Goal: Information Seeking & Learning: Learn about a topic

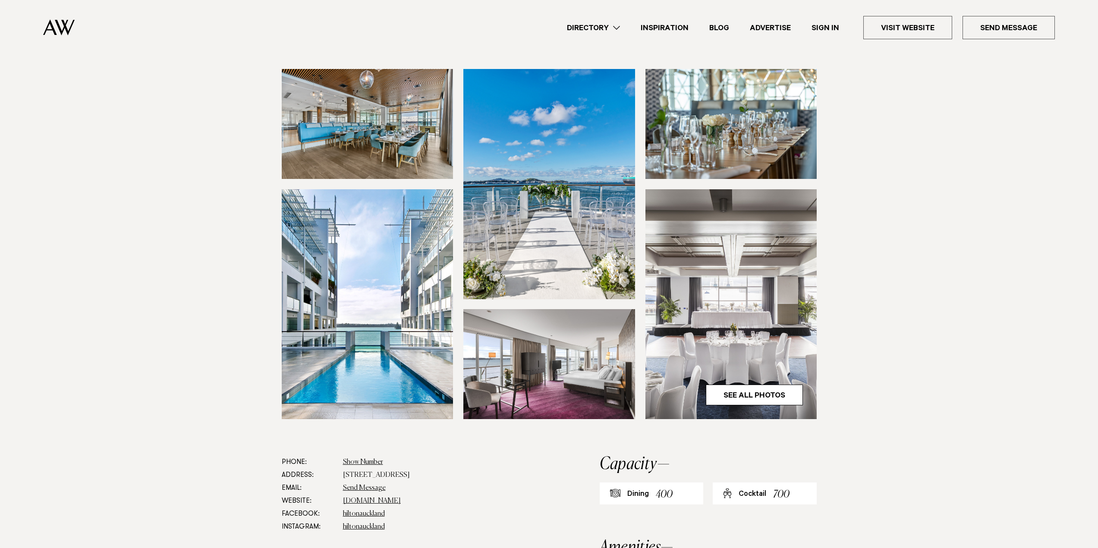
scroll to position [129, 0]
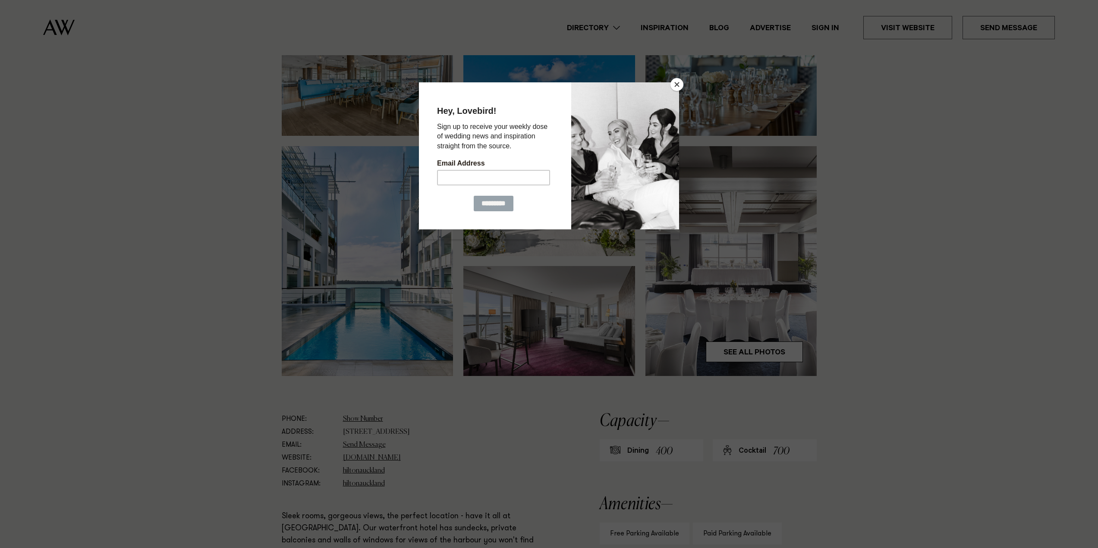
click at [679, 88] on button "Close" at bounding box center [676, 84] width 13 height 13
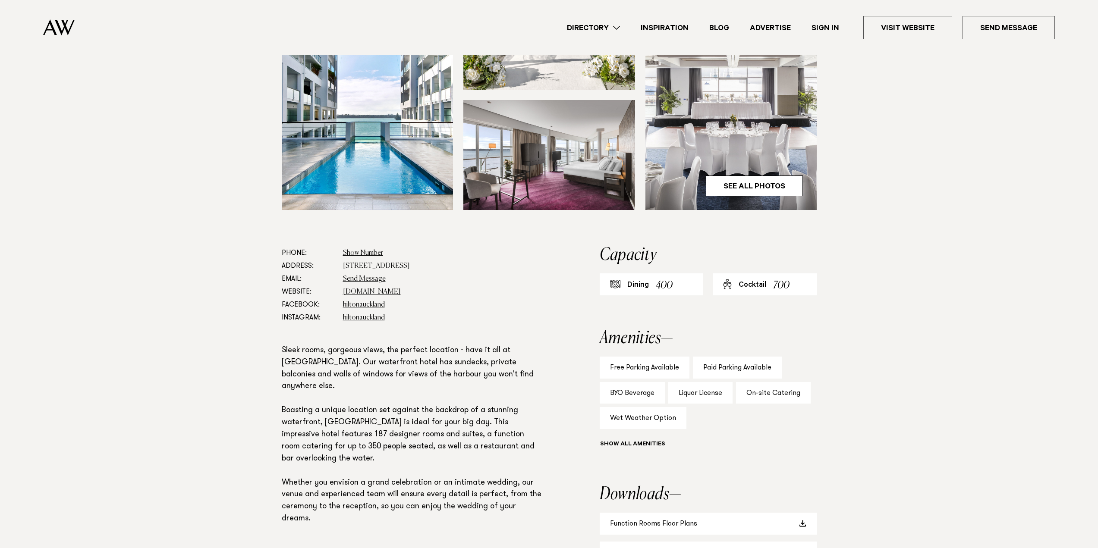
scroll to position [345, 0]
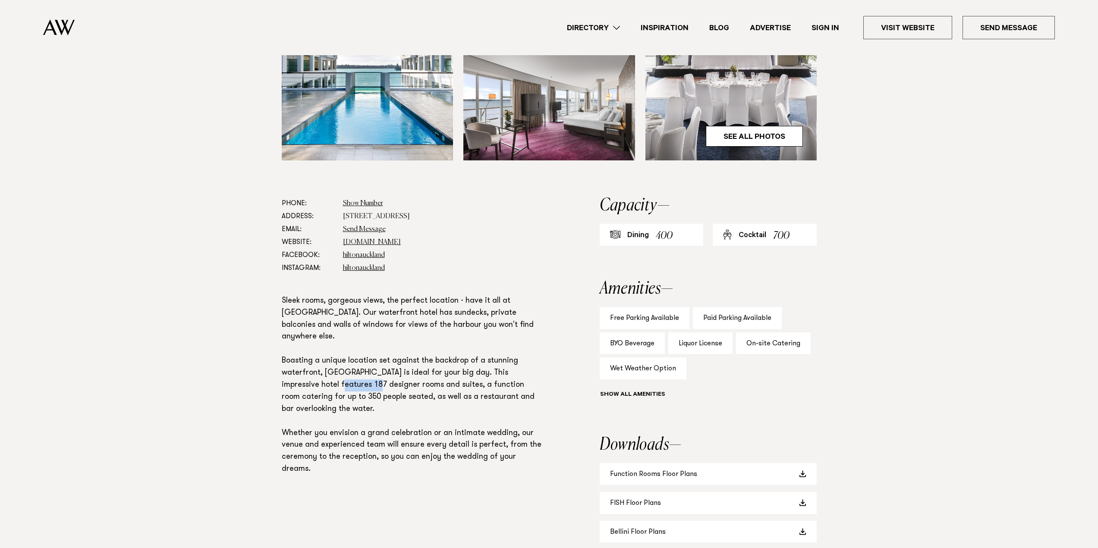
drag, startPoint x: 300, startPoint y: 373, endPoint x: 400, endPoint y: 380, distance: 100.8
click at [341, 373] on p "Sleek rooms, gorgeous views, the perfect location - have it all at [GEOGRAPHIC_…" at bounding box center [413, 385] width 262 height 180
click at [445, 390] on p "Sleek rooms, gorgeous views, the perfect location - have it all at [GEOGRAPHIC_…" at bounding box center [413, 385] width 262 height 180
click at [778, 139] on link "See All Photos" at bounding box center [754, 136] width 97 height 21
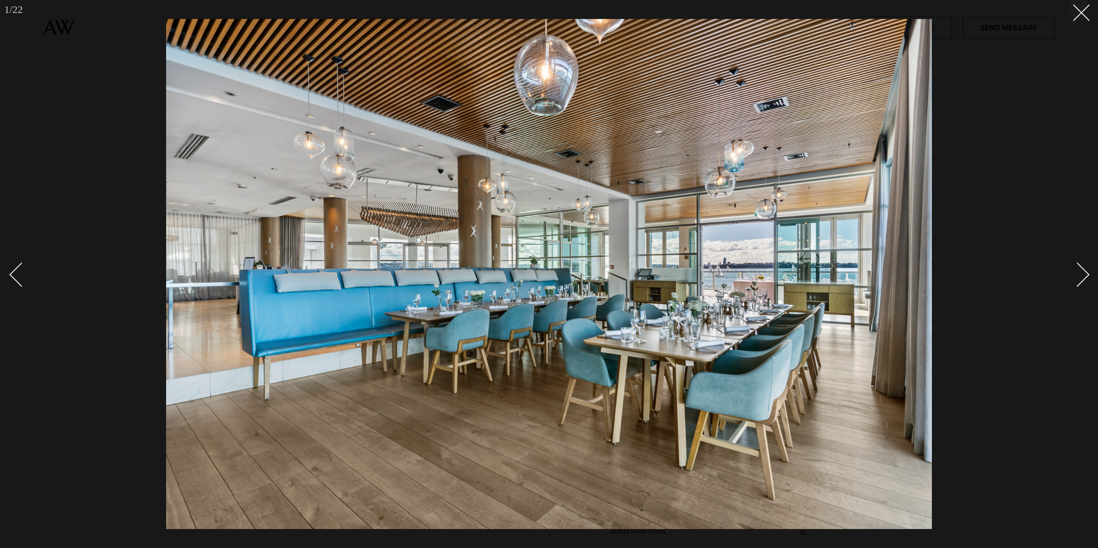
click at [1074, 271] on div "Next slide" at bounding box center [1077, 274] width 25 height 25
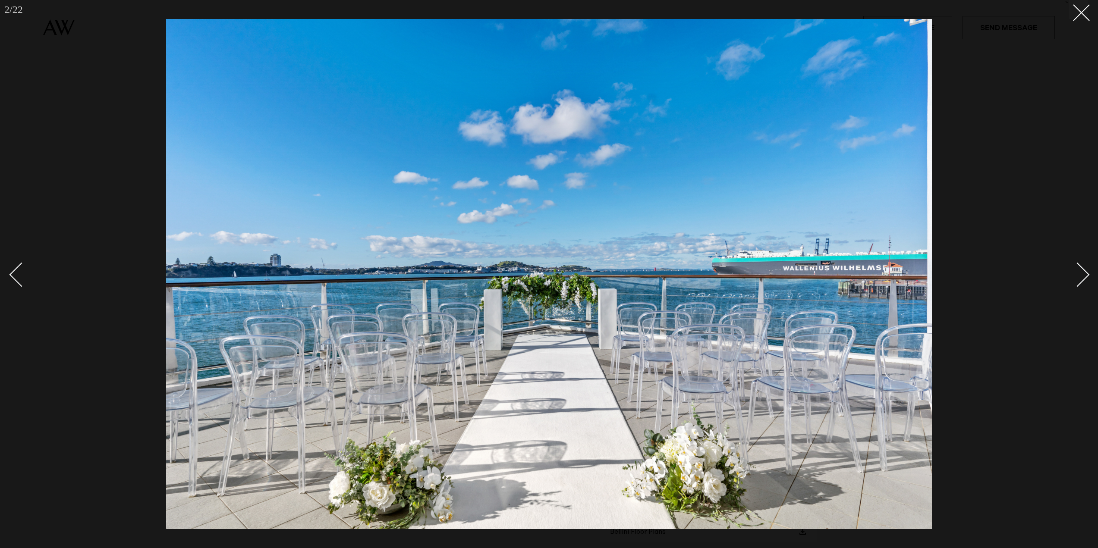
click at [1074, 271] on div "Next slide" at bounding box center [1077, 274] width 25 height 25
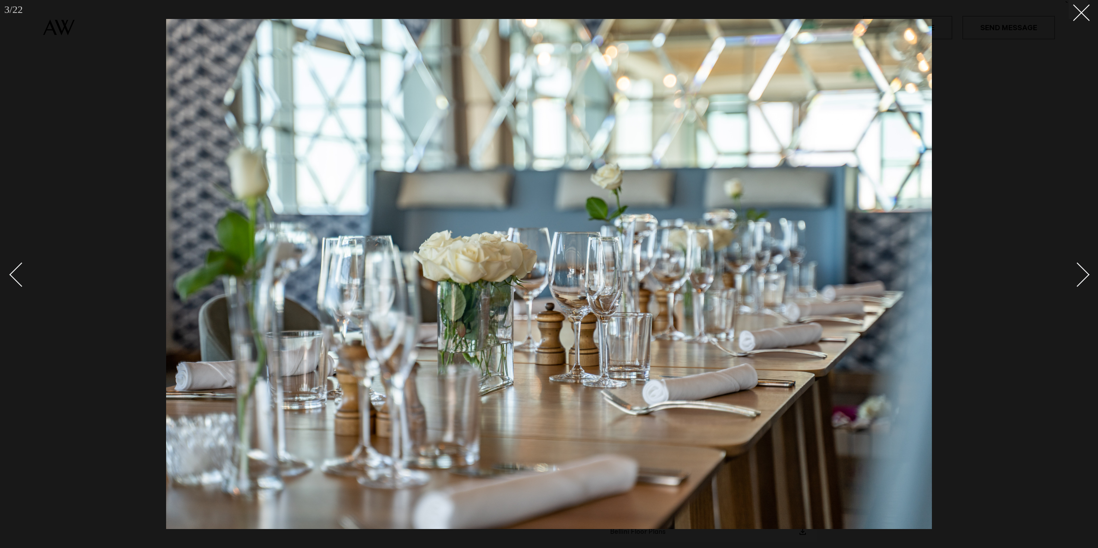
click at [1074, 271] on div "Next slide" at bounding box center [1077, 274] width 25 height 25
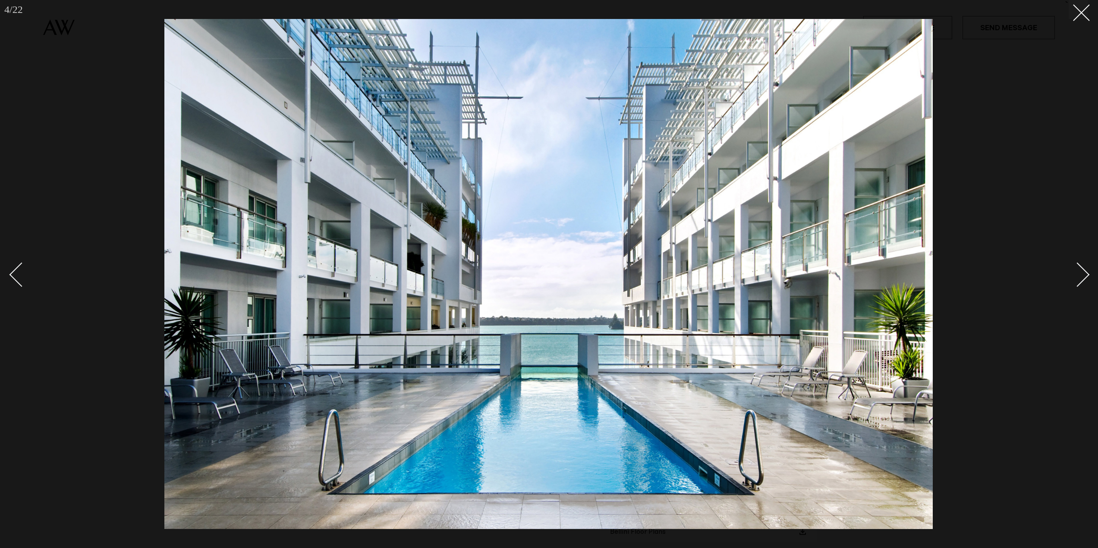
click at [1074, 271] on div "Next slide" at bounding box center [1077, 274] width 25 height 25
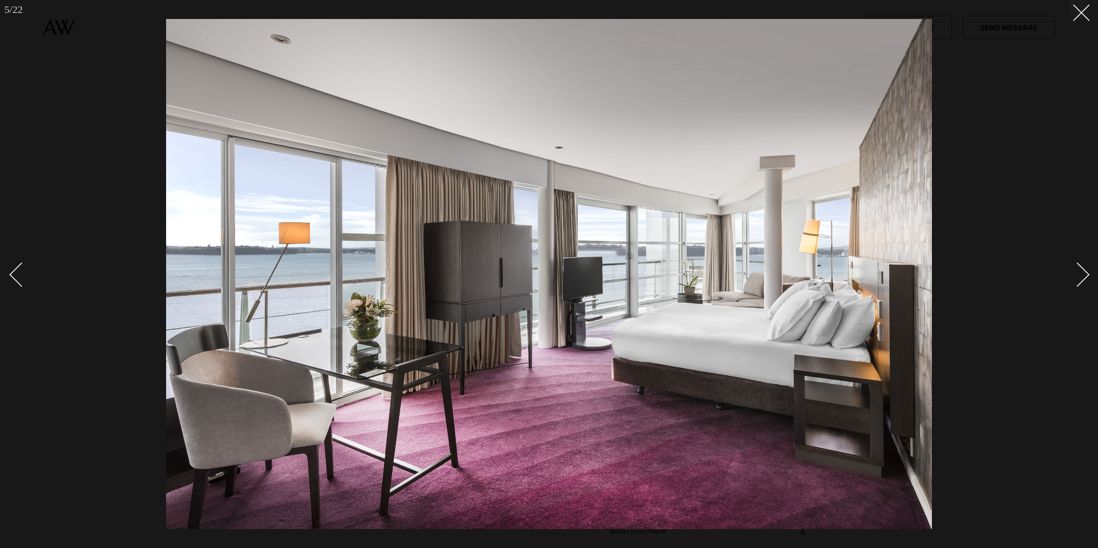
click at [1074, 271] on div "Next slide" at bounding box center [1077, 274] width 25 height 25
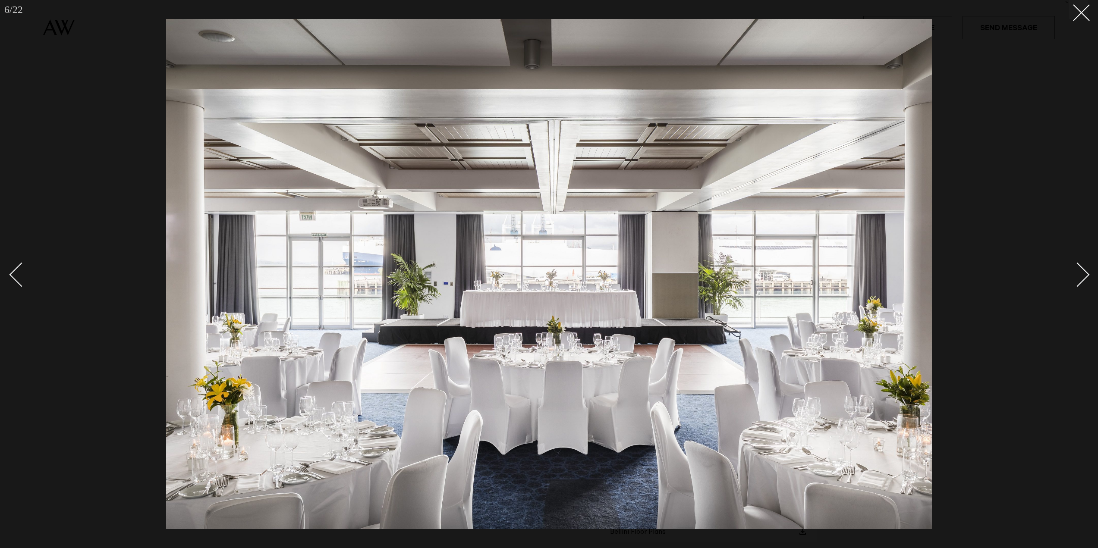
click at [1074, 271] on div "Next slide" at bounding box center [1077, 274] width 25 height 25
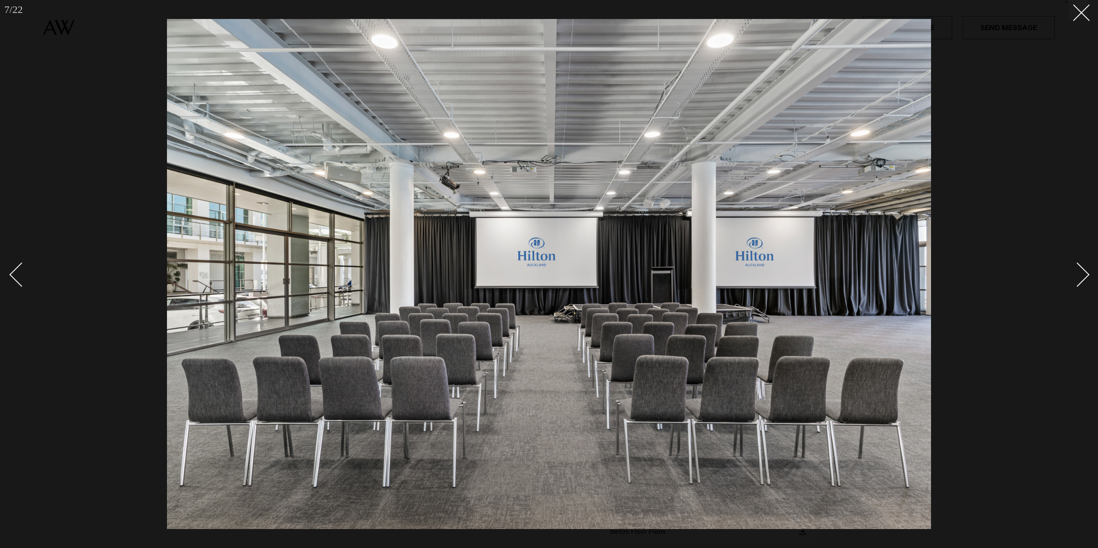
click at [1079, 271] on div "Next slide" at bounding box center [1077, 274] width 25 height 25
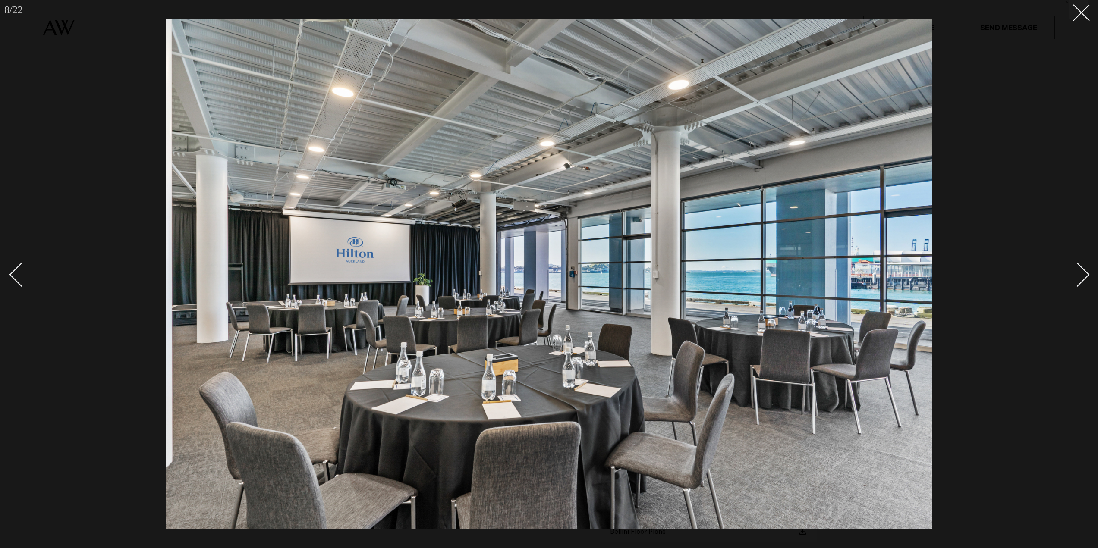
click at [1079, 271] on div "Next slide" at bounding box center [1077, 274] width 25 height 25
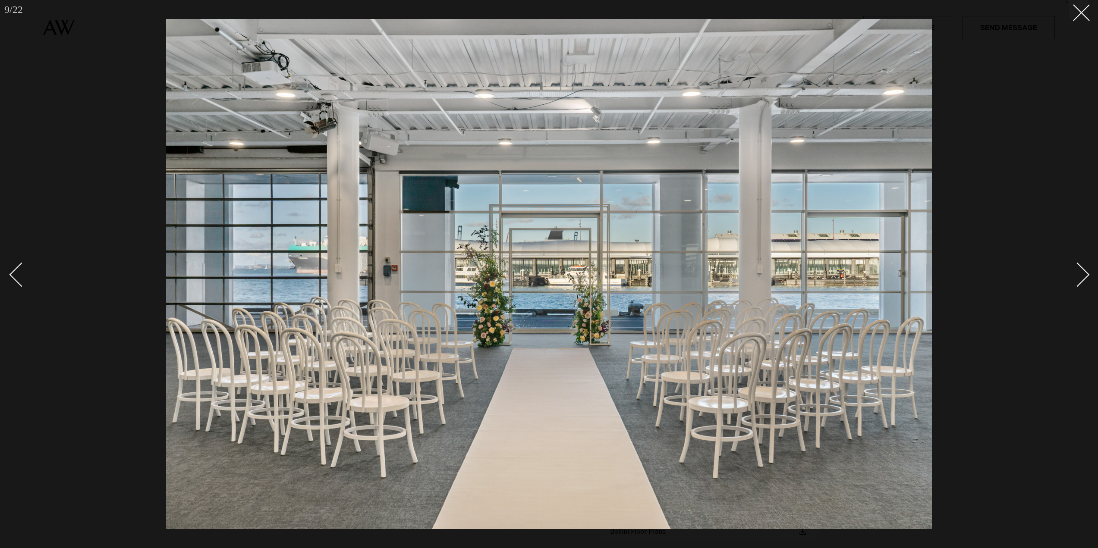
click at [1079, 271] on div "Next slide" at bounding box center [1077, 274] width 25 height 25
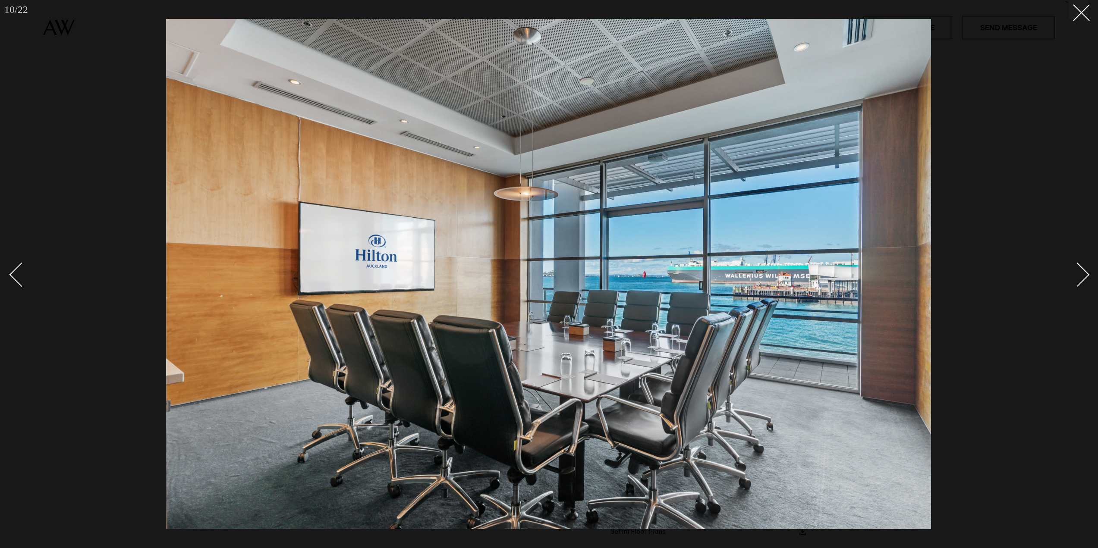
click at [1079, 271] on div "Next slide" at bounding box center [1077, 274] width 25 height 25
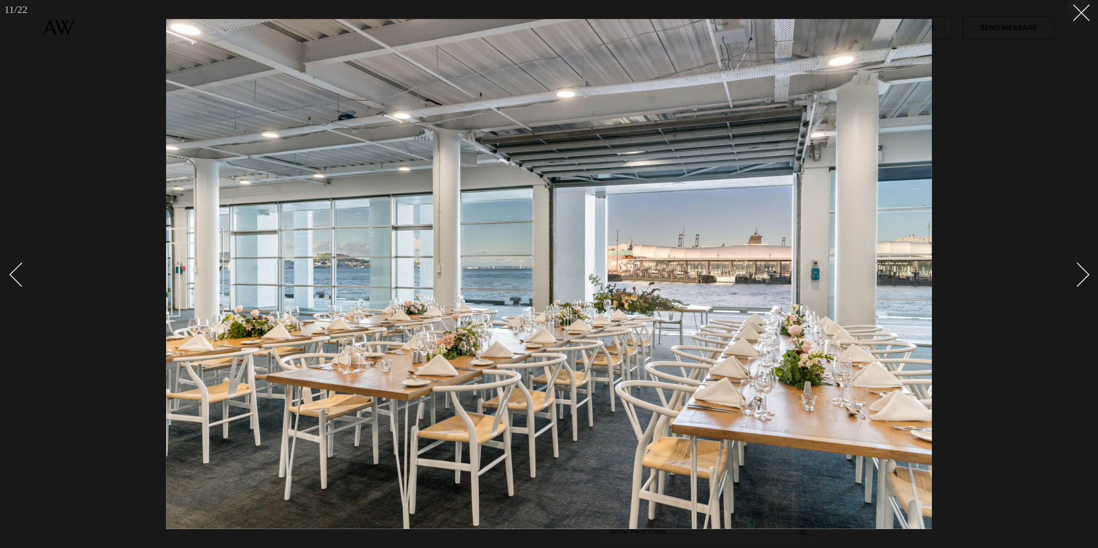
click at [1084, 288] on link at bounding box center [1072, 274] width 30 height 43
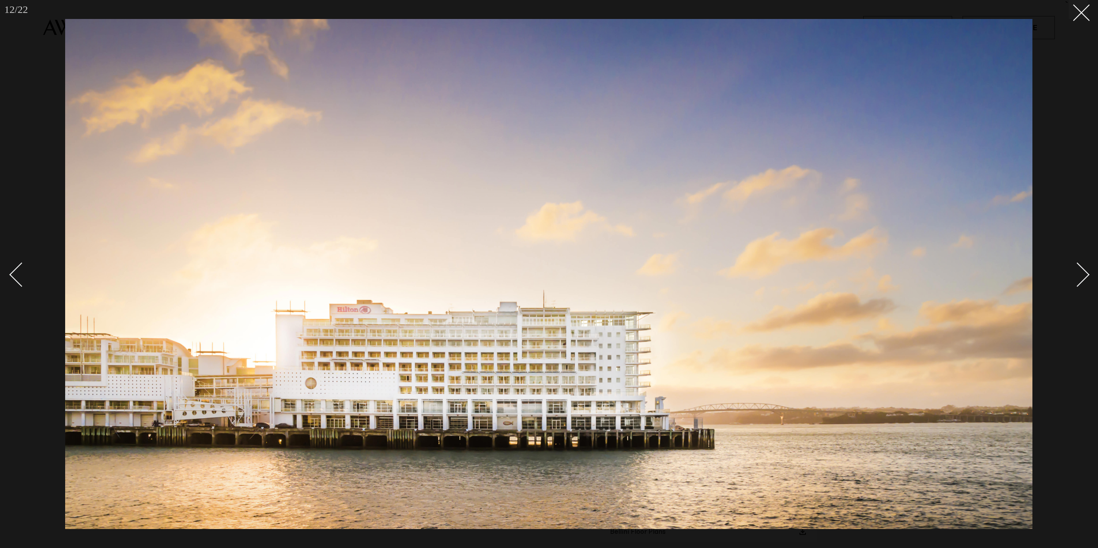
click at [1077, 286] on div "Next slide" at bounding box center [1077, 274] width 25 height 25
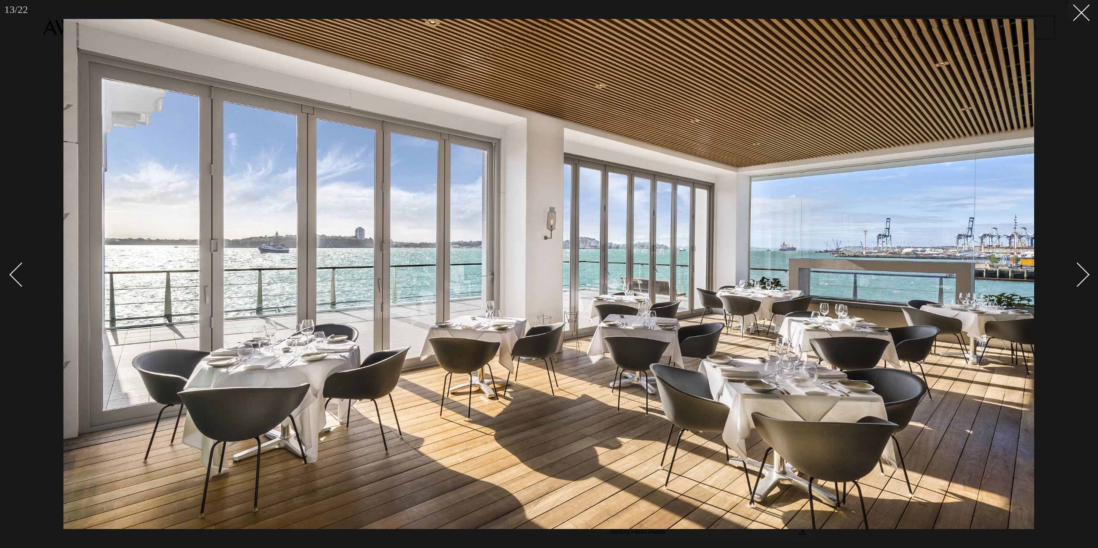
click at [1093, 275] on div at bounding box center [549, 274] width 1098 height 548
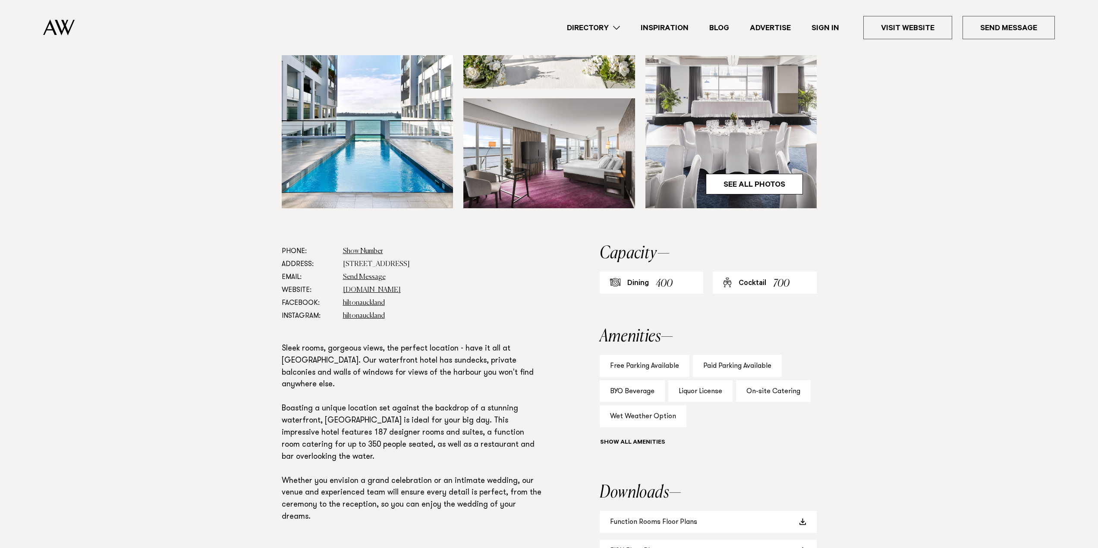
scroll to position [129, 0]
